Goal: Communication & Community: Answer question/provide support

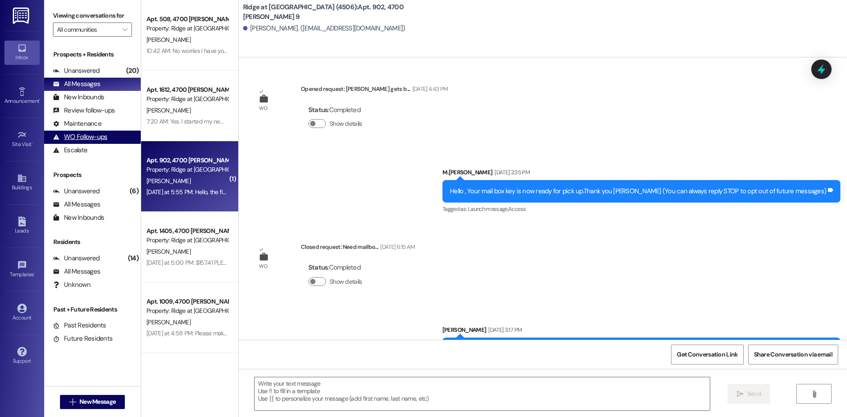
scroll to position [8150, 0]
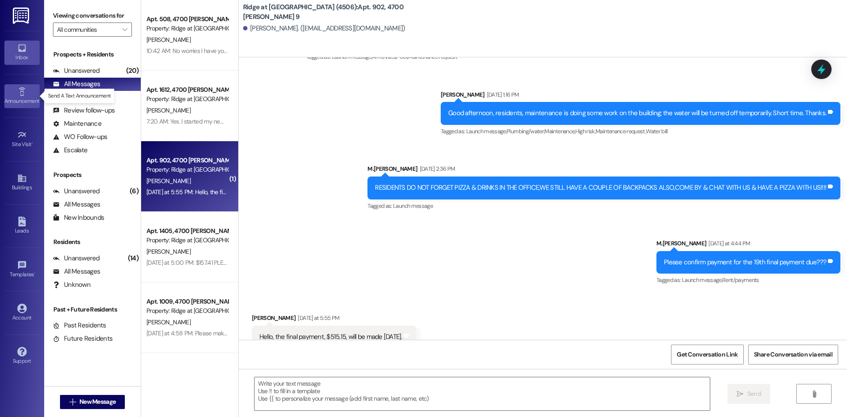
click at [31, 97] on div "Announcement •" at bounding box center [22, 101] width 44 height 9
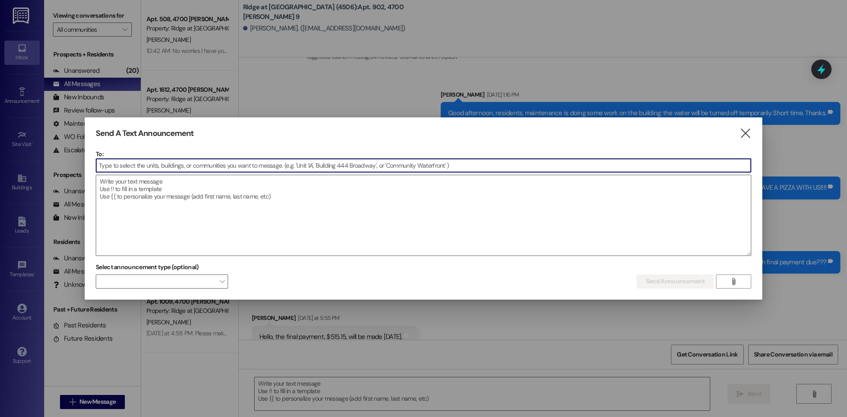
click at [124, 159] on input at bounding box center [423, 165] width 655 height 13
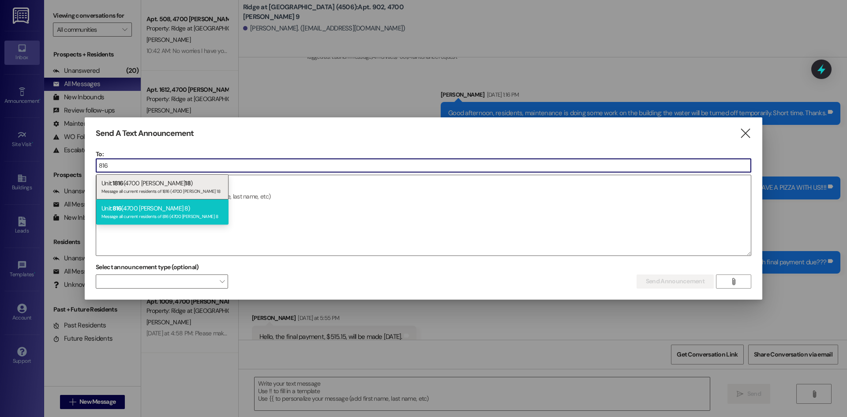
type input "816"
click at [136, 213] on div "Message all current residents of 816 (4700 [PERSON_NAME] 8" at bounding box center [162, 215] width 122 height 7
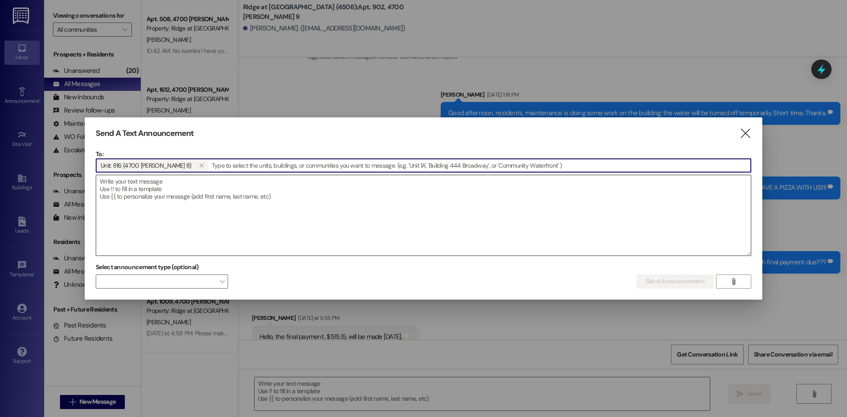
click at [121, 202] on textarea at bounding box center [423, 215] width 655 height 80
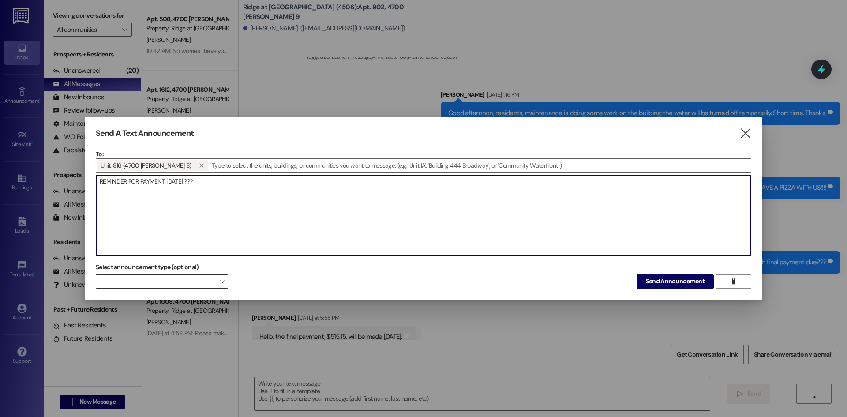
type textarea "REMINDER FOR PAYMENT [DATE] ???"
click at [213, 282] on span at bounding box center [162, 281] width 132 height 14
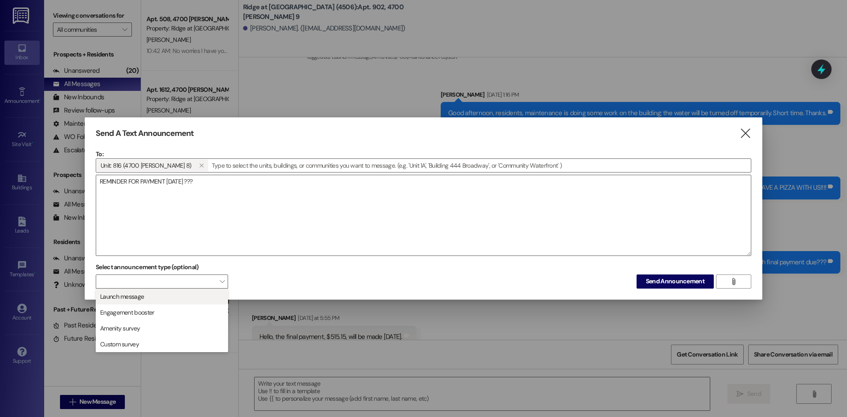
click at [195, 296] on span "Launch message" at bounding box center [162, 297] width 124 height 10
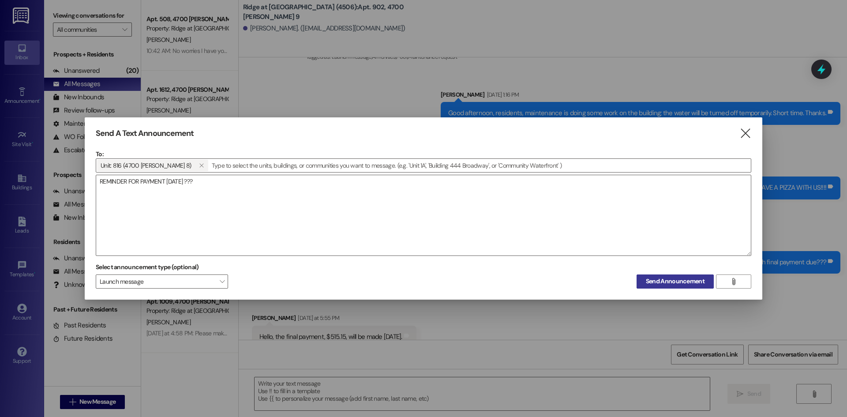
click at [660, 278] on span "Send Announcement" at bounding box center [675, 281] width 59 height 9
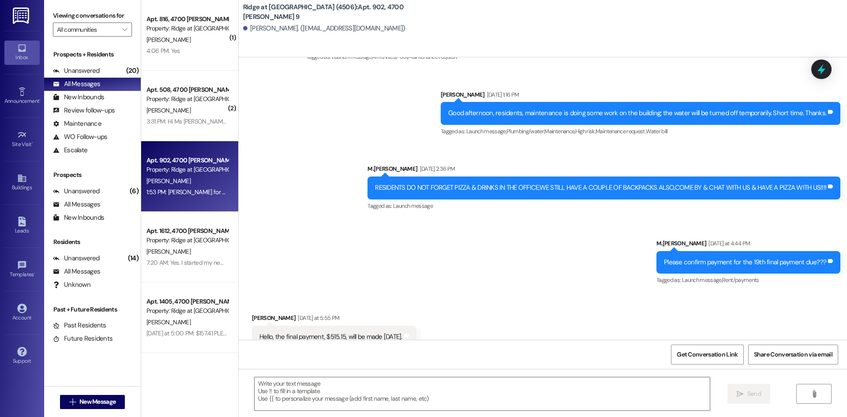
click at [191, 36] on div "[PERSON_NAME]" at bounding box center [187, 39] width 83 height 11
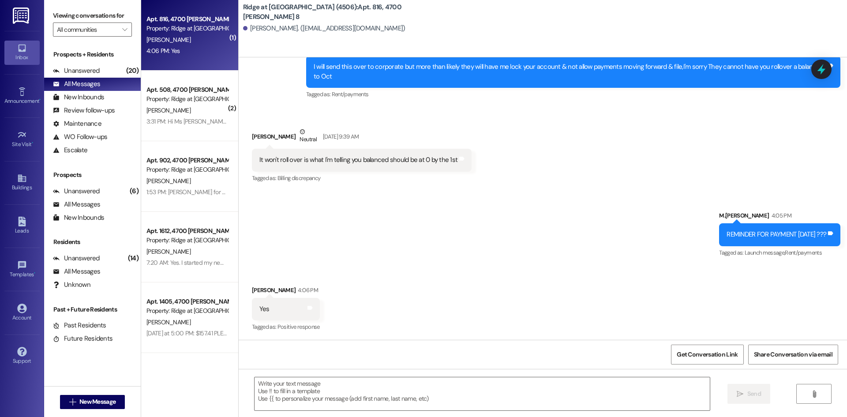
scroll to position [5630, 0]
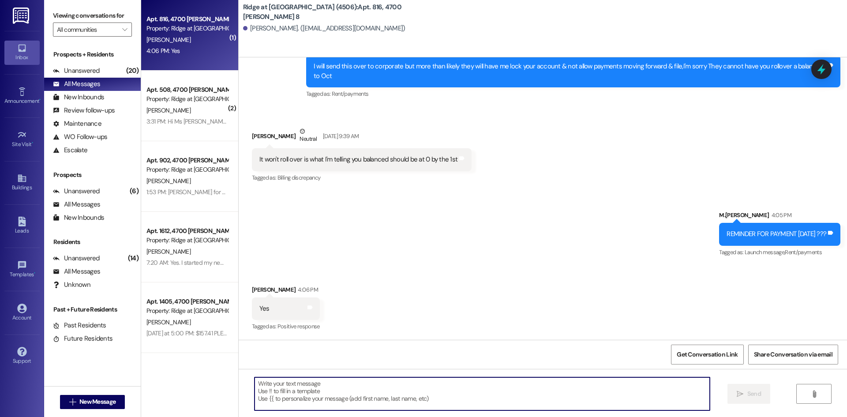
click at [312, 392] on textarea at bounding box center [482, 393] width 455 height 33
type textarea "TY"
click at [742, 394] on icon "" at bounding box center [740, 393] width 7 height 7
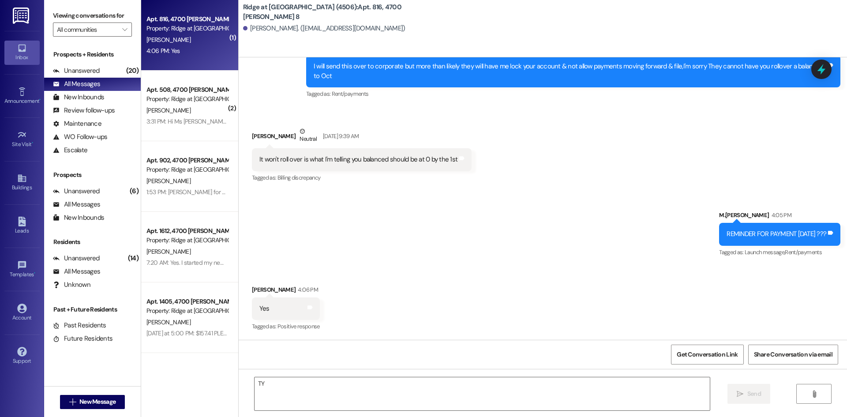
click at [203, 61] on div "Apt. 816, 4700 [PERSON_NAME] 8 Property: Ridge at [GEOGRAPHIC_DATA] (4506) [PER…" at bounding box center [189, 35] width 97 height 71
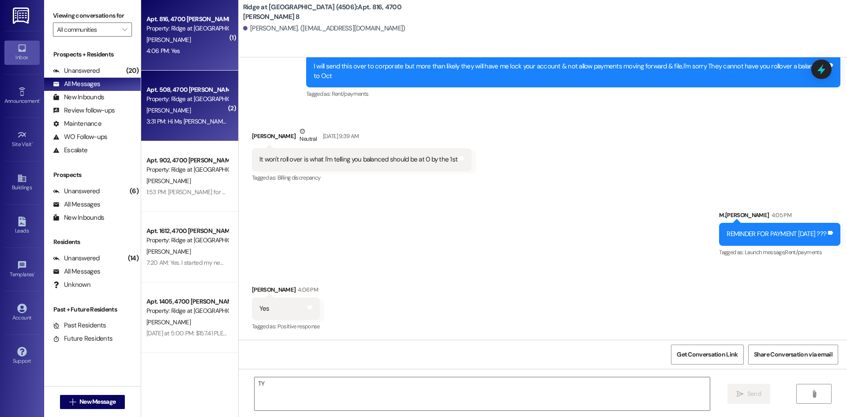
click at [203, 99] on div "Property: Ridge at [GEOGRAPHIC_DATA] (4506)" at bounding box center [187, 98] width 82 height 9
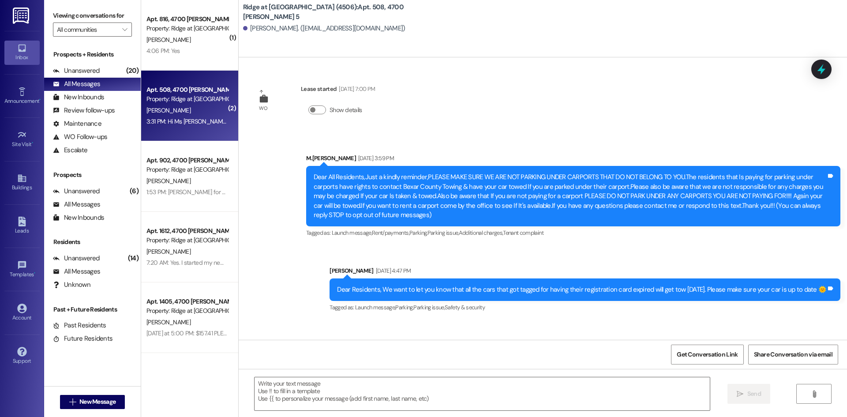
scroll to position [12111, 0]
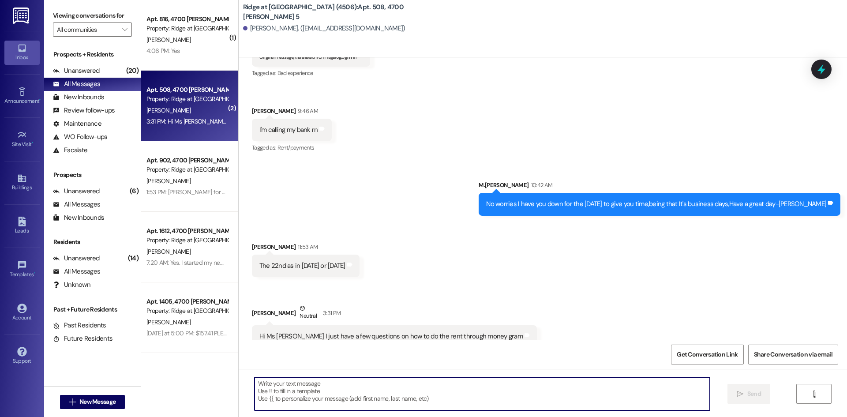
click at [308, 383] on textarea at bounding box center [482, 393] width 455 height 33
type textarea "Yes? How can I help you?"
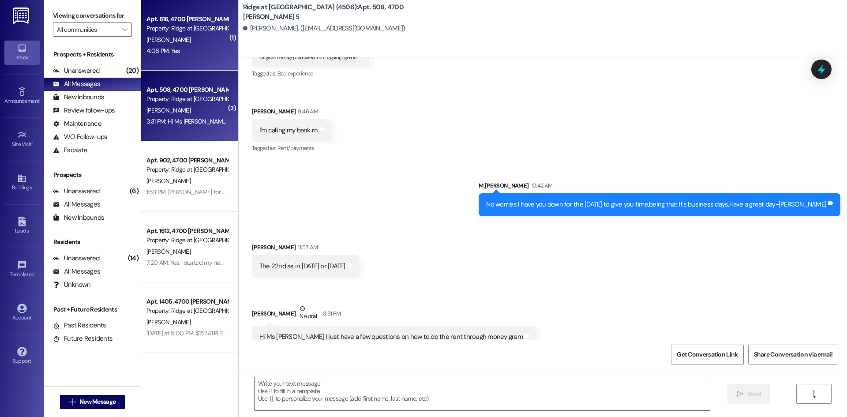
click at [187, 49] on div "4:06 PM: Yes 4:06 PM: Yes" at bounding box center [187, 50] width 83 height 11
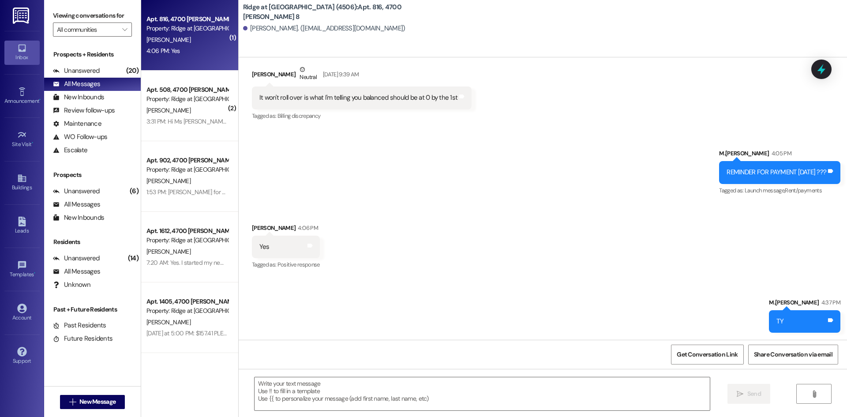
scroll to position [5692, 0]
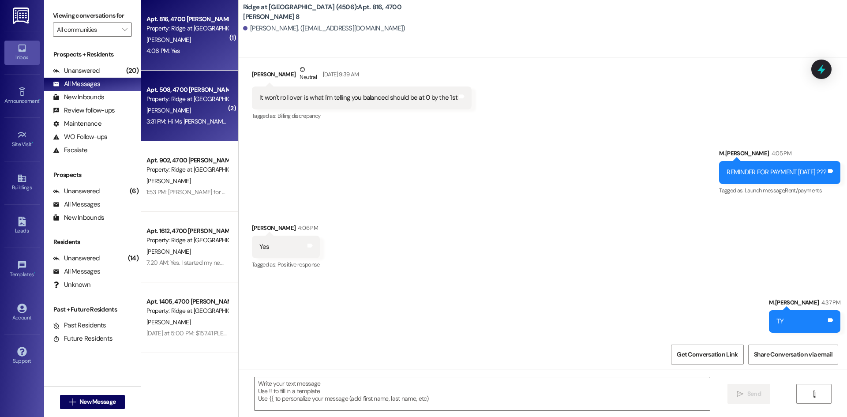
click at [202, 133] on div "Apt. 508, 4700 [PERSON_NAME] 5 Property: Ridge at [GEOGRAPHIC_DATA] (4506) [PER…" at bounding box center [189, 106] width 97 height 71
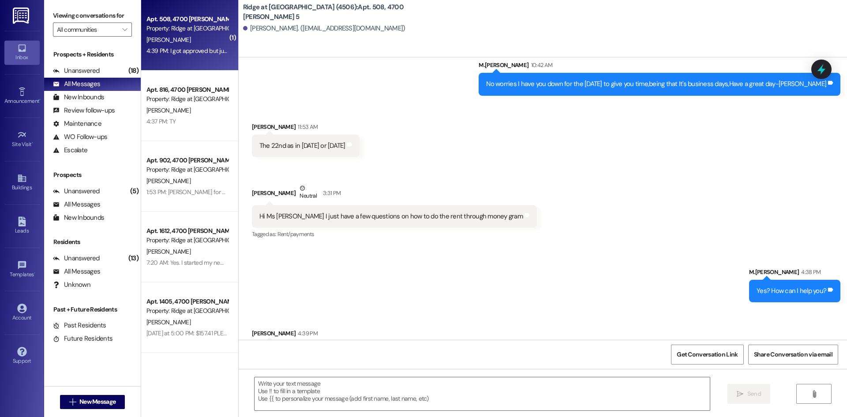
scroll to position [12233, 0]
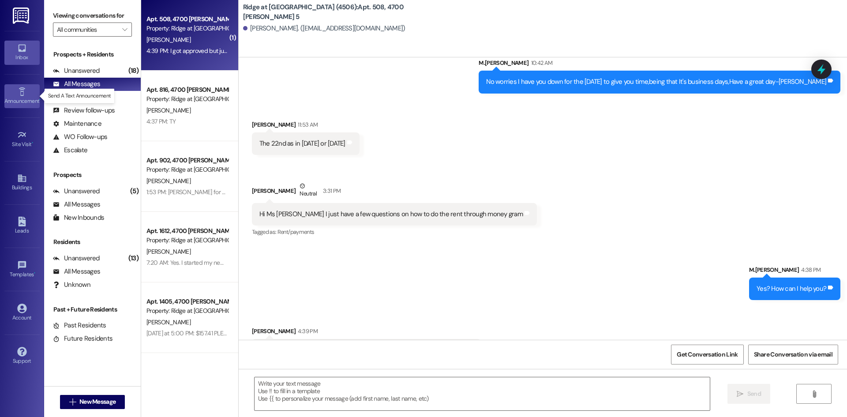
click at [10, 97] on div "Announcement •" at bounding box center [22, 101] width 44 height 9
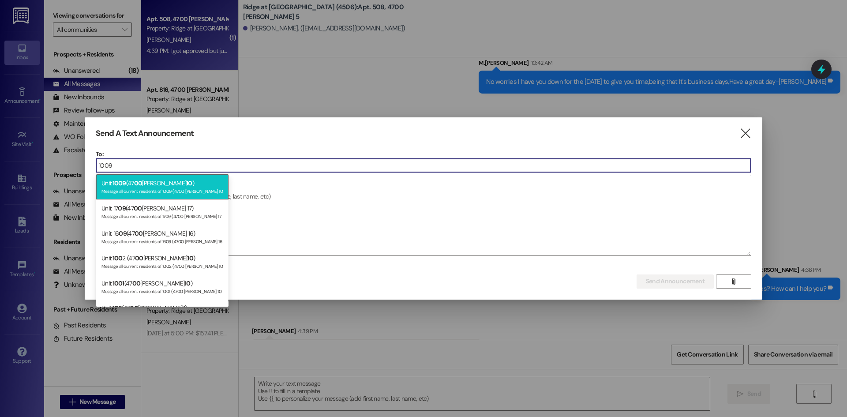
type input "1009"
click at [199, 187] on div "Message all current residents of 1009 (4700 [PERSON_NAME] 10" at bounding box center [162, 190] width 122 height 7
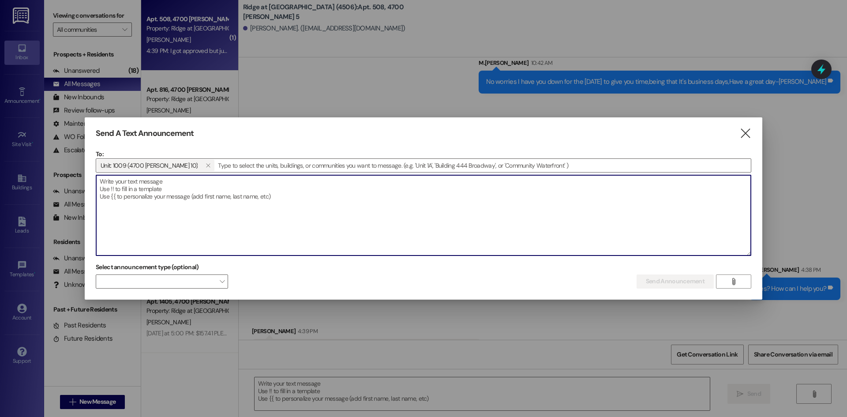
paste textarea "Please be advised that you are on the list for Notice to change locks due to yo…"
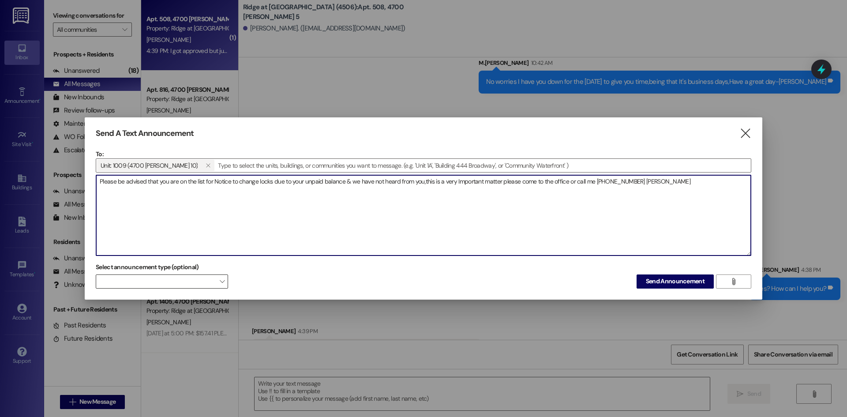
type textarea "Please be advised that you are on the list for Notice to change locks due to yo…"
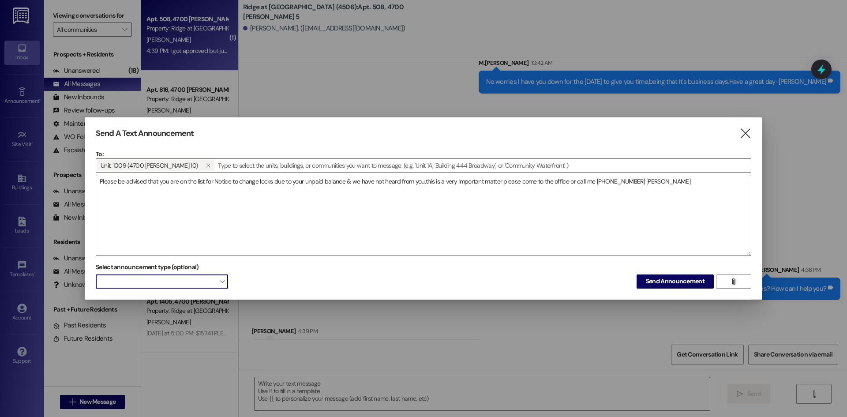
click at [221, 279] on span "" at bounding box center [222, 281] width 5 height 14
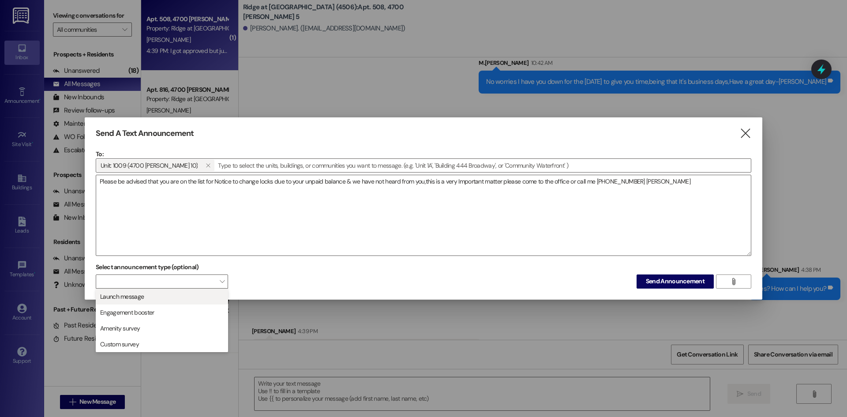
click at [183, 297] on span "Launch message" at bounding box center [162, 297] width 124 height 10
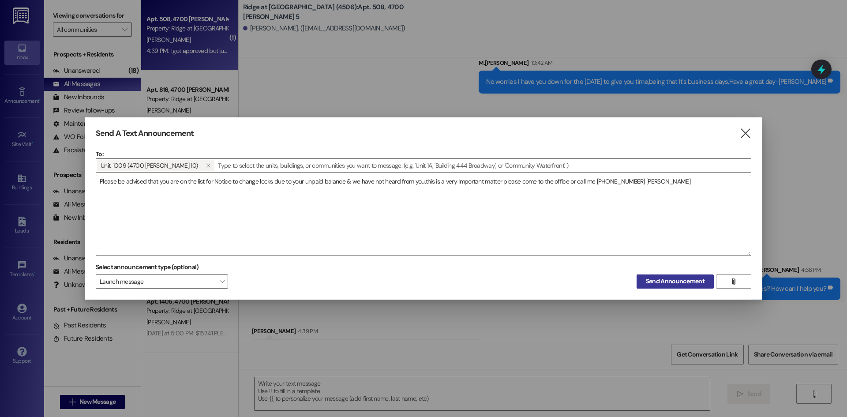
click at [664, 274] on button "Send Announcement" at bounding box center [674, 281] width 77 height 14
